Goal: Download file/media

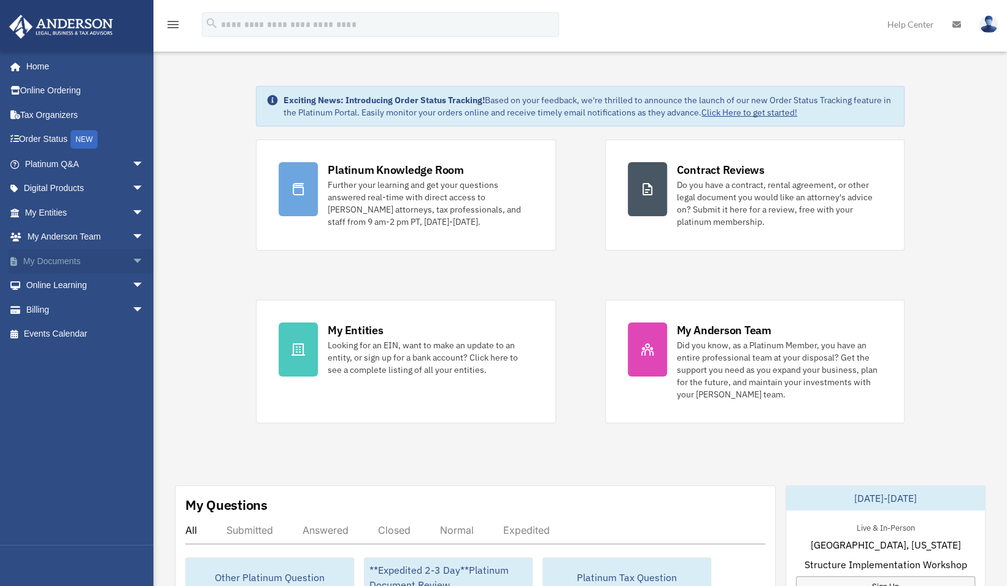
click at [55, 258] on link "My Documents arrow_drop_down" at bounding box center [86, 261] width 154 height 25
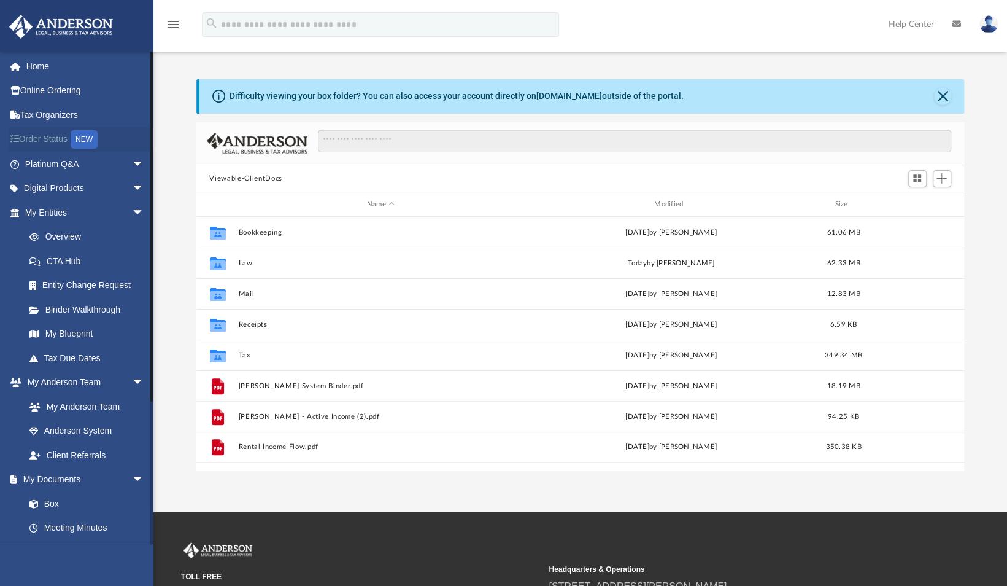
scroll to position [269, 759]
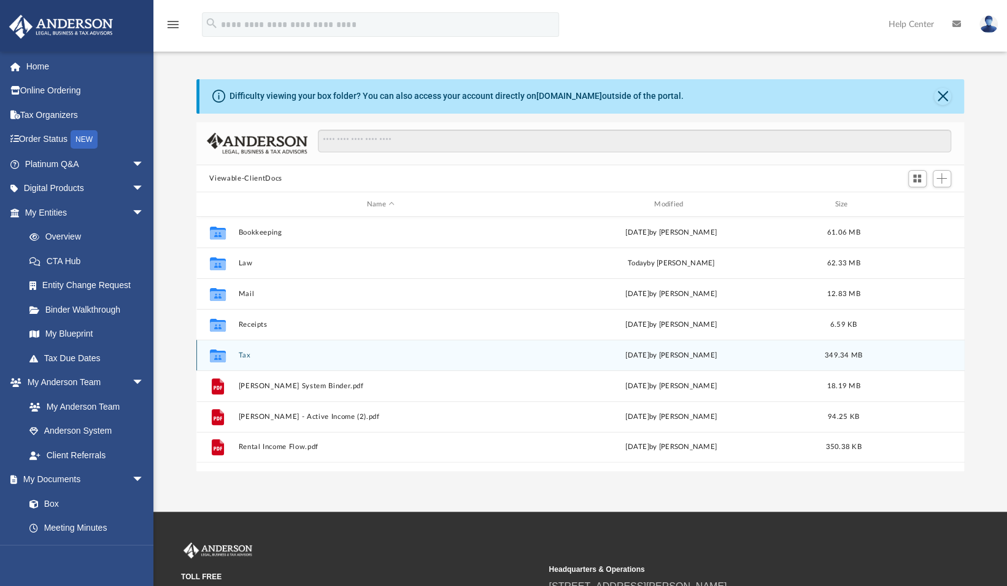
click at [246, 358] on button "Tax" at bounding box center [380, 355] width 285 height 8
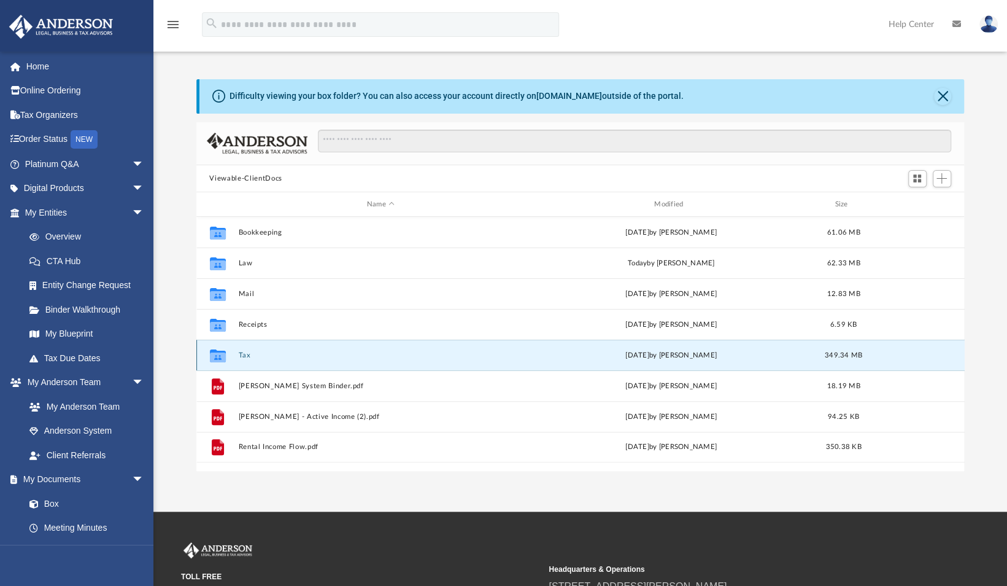
click at [246, 358] on button "Tax" at bounding box center [380, 355] width 285 height 8
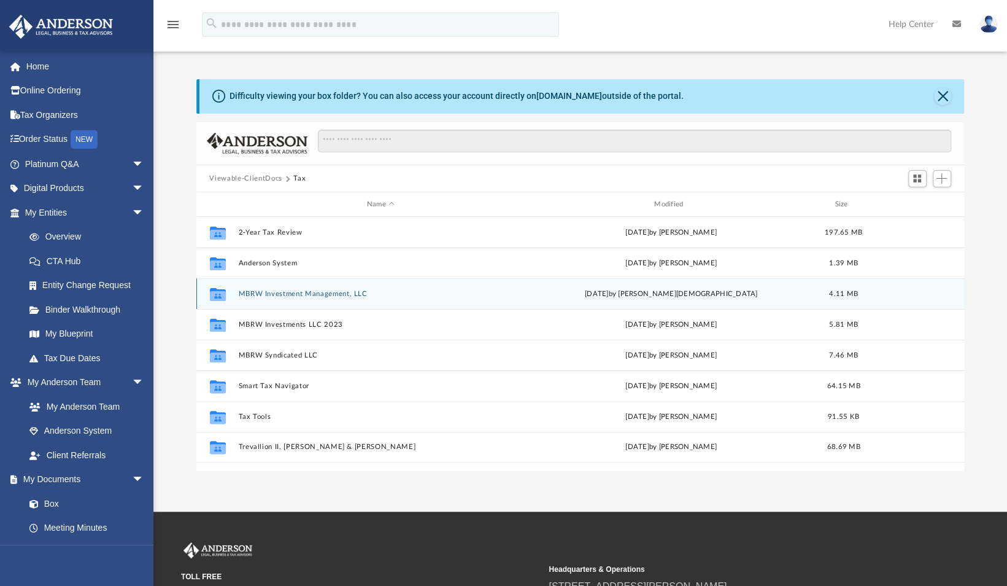
click at [318, 292] on button "MBRW Investment Management, LLC" at bounding box center [380, 294] width 285 height 8
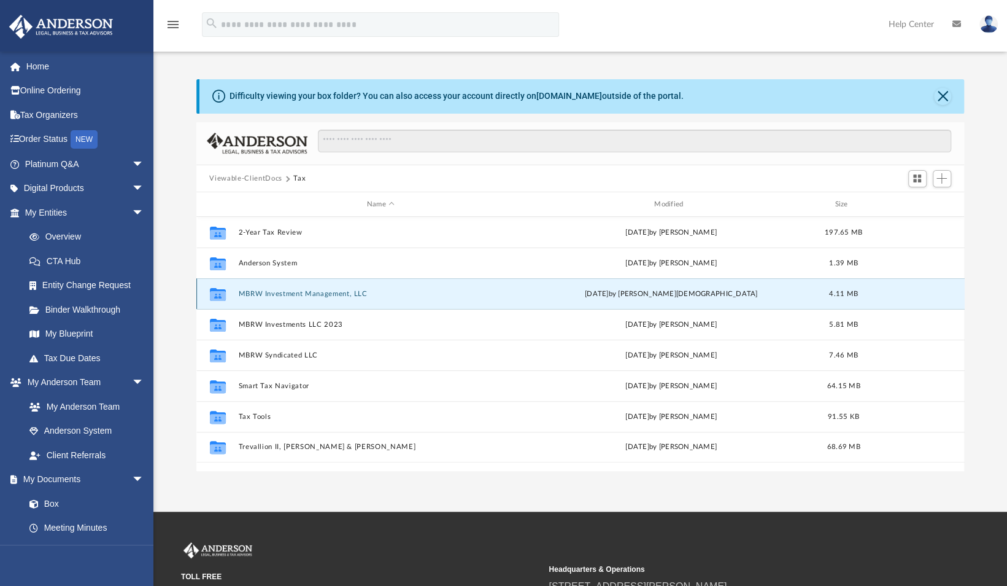
click at [318, 292] on button "MBRW Investment Management, LLC" at bounding box center [380, 294] width 285 height 8
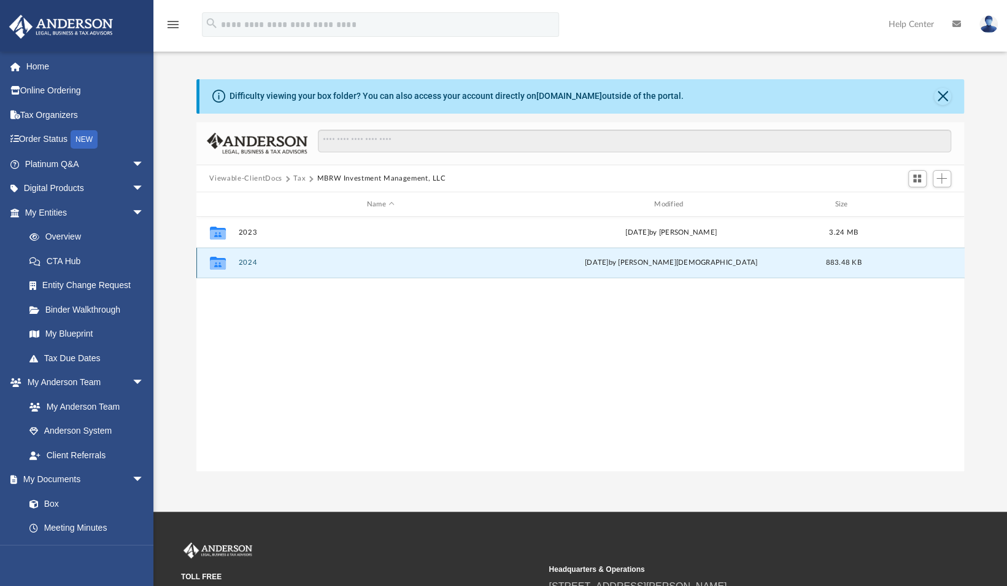
click at [255, 260] on button "2024" at bounding box center [380, 263] width 285 height 8
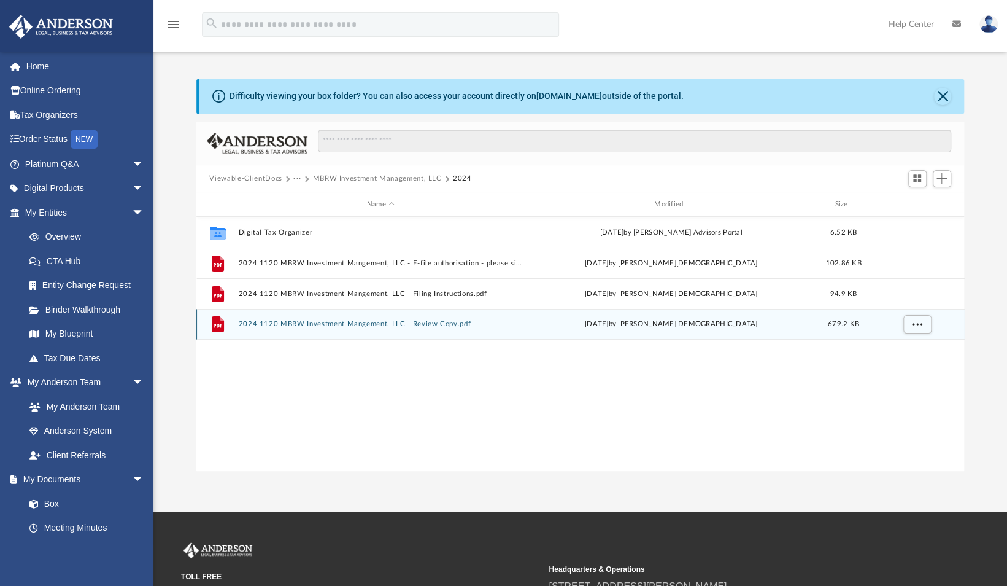
click at [445, 323] on button "2024 1120 MBRW Investment Mangement, LLC - Review Copy.pdf" at bounding box center [380, 324] width 285 height 8
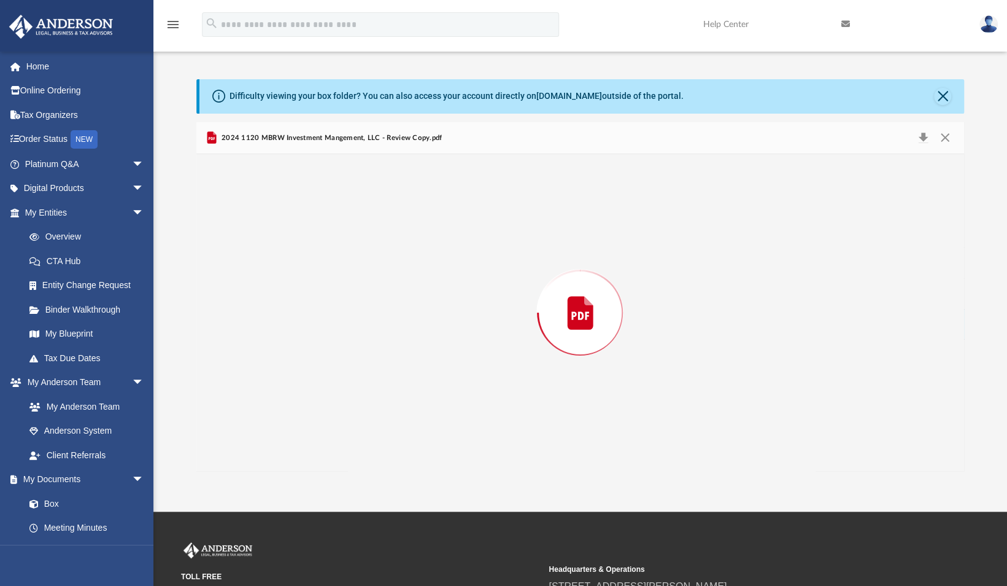
click at [445, 323] on div "Preview" at bounding box center [580, 312] width 769 height 317
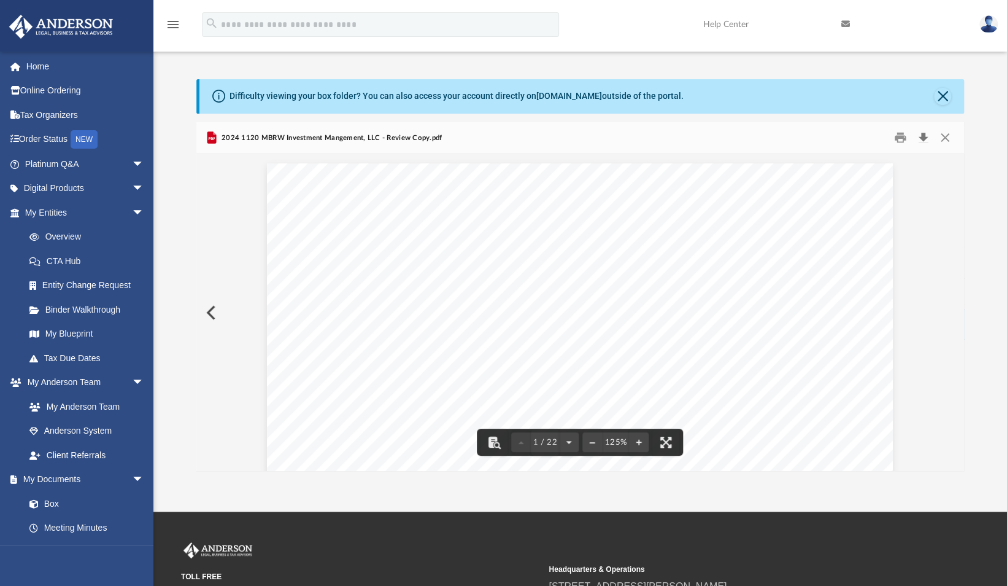
click at [924, 133] on button "Download" at bounding box center [924, 137] width 22 height 19
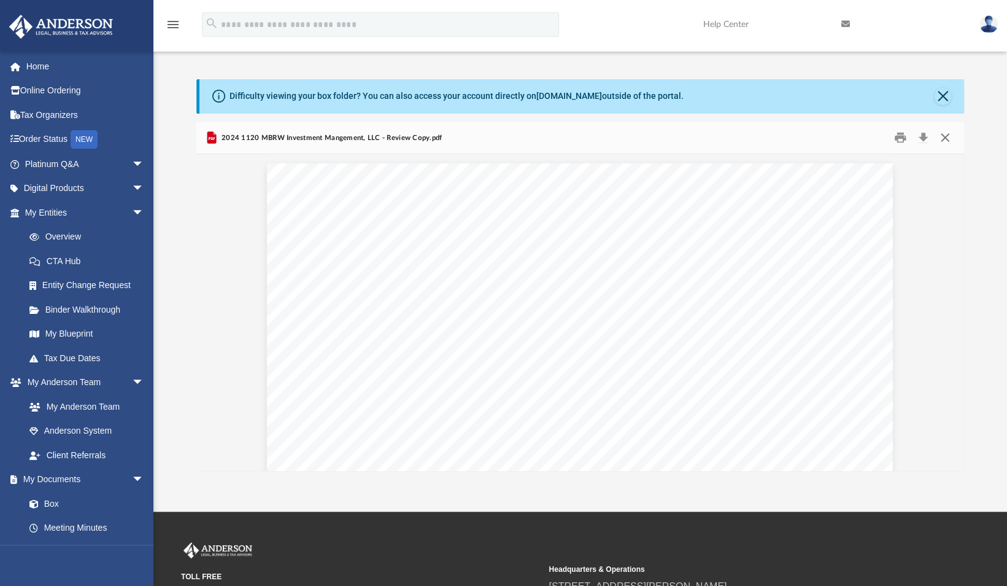
click at [941, 141] on button "Close" at bounding box center [945, 137] width 22 height 19
